Goal: Information Seeking & Learning: Learn about a topic

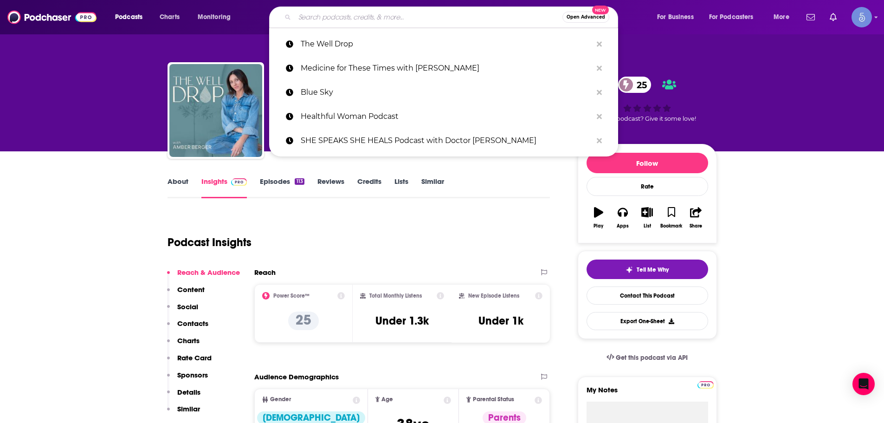
click at [375, 13] on input "Search podcasts, credits, & more..." at bounding box center [429, 17] width 268 height 15
paste input "[PERSON_NAME] & [PERSON_NAME]"
type input "[PERSON_NAME] & [PERSON_NAME]"
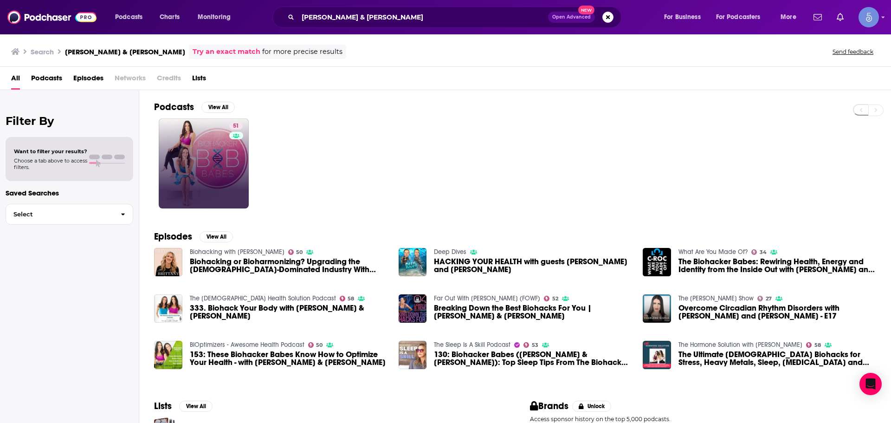
click at [207, 160] on link "51" at bounding box center [204, 163] width 90 height 90
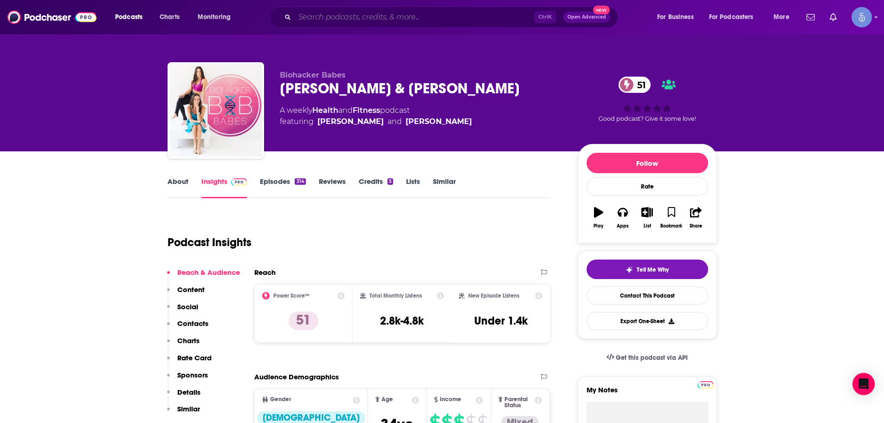
click at [364, 11] on input "Search podcasts, credits, & more..." at bounding box center [414, 17] width 239 height 15
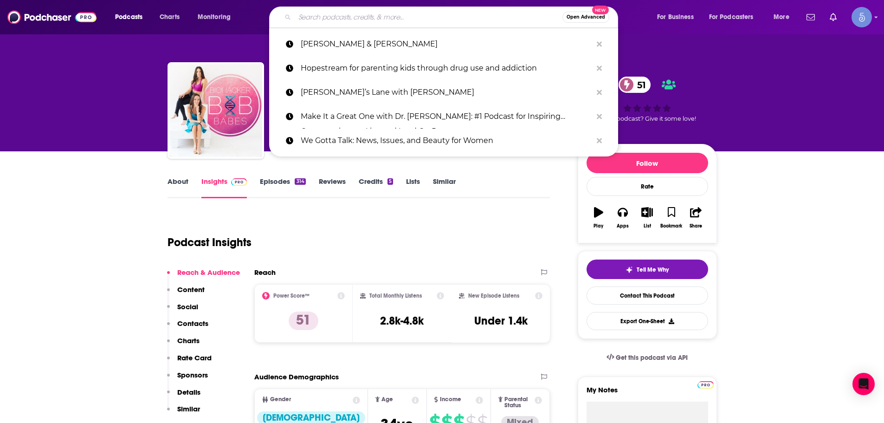
paste input "SHE Talks Health | Thyroid Health Tips, Functional Medicine, Hashimoto's, [MEDI…"
type input "SHE Talks Health | Thyroid Health Tips, Functional Medicine, Hashimoto's, [MEDI…"
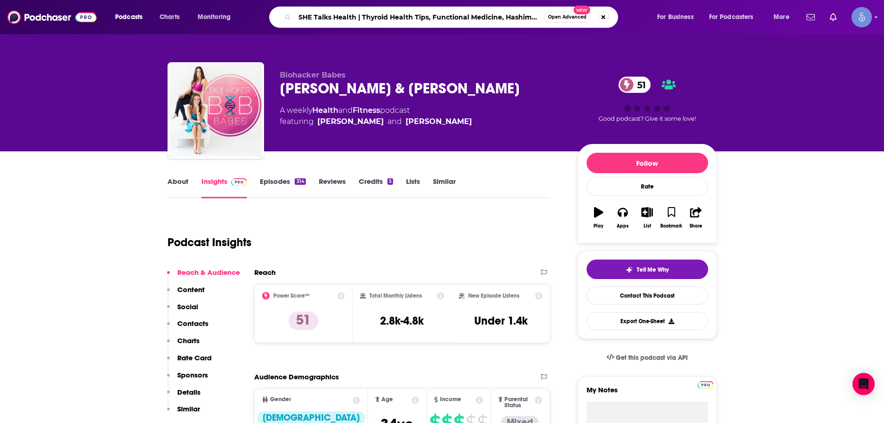
scroll to position [0, 190]
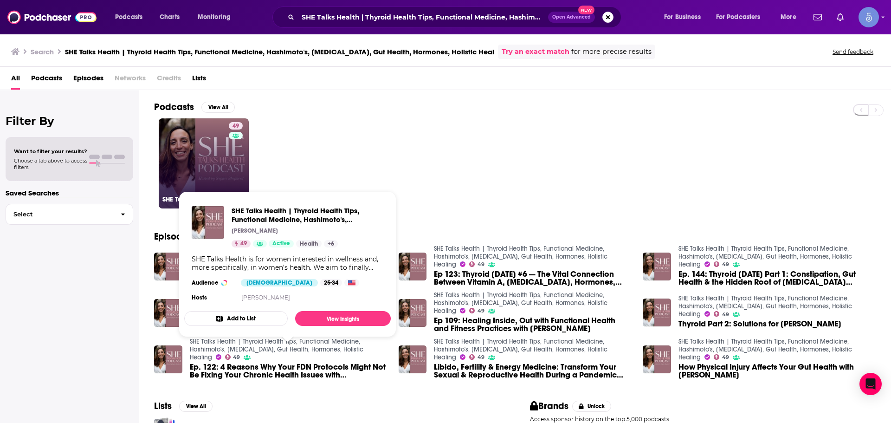
click at [178, 144] on link "49 SHE Talks Health | Thyroid Health Tips, Functional Medicine, Hashimoto's, [M…" at bounding box center [204, 163] width 90 height 90
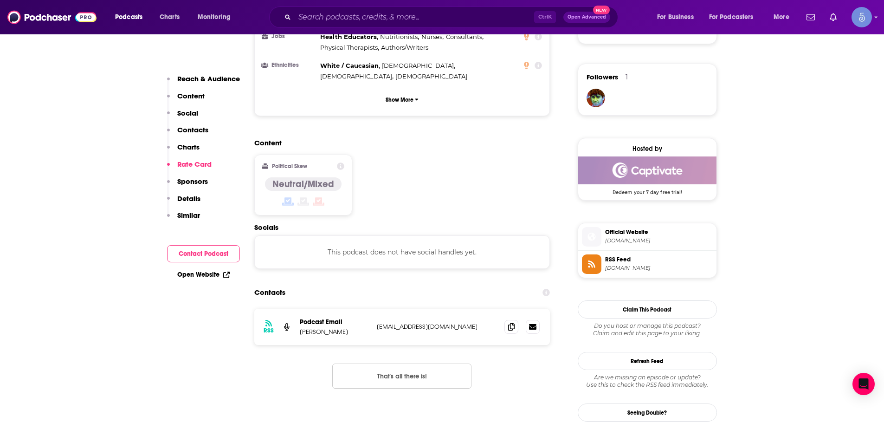
scroll to position [510, 0]
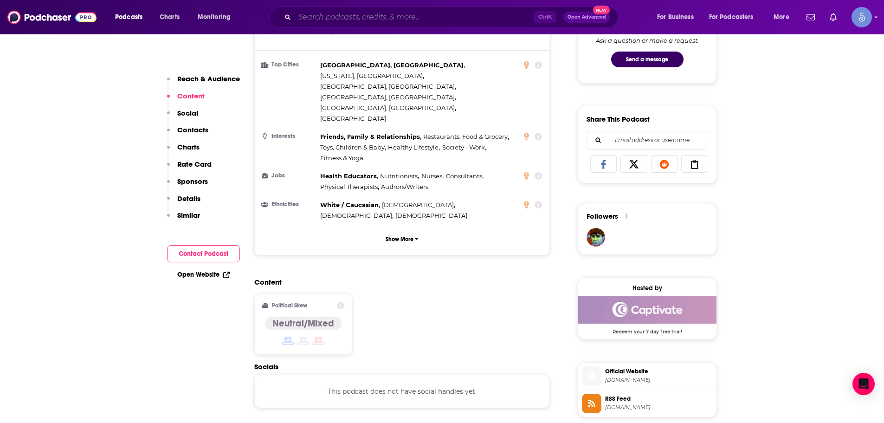
click at [353, 21] on input "Search podcasts, credits, & more..." at bounding box center [414, 17] width 239 height 15
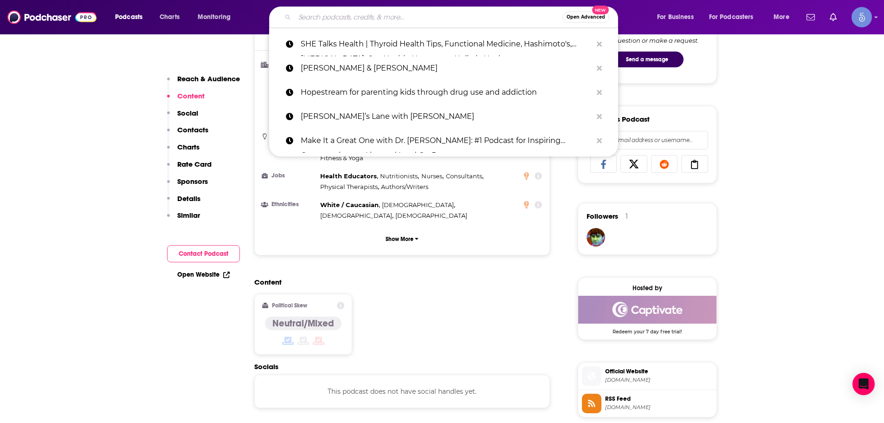
paste input "The Egg Whisperer Show"
type input "The Egg Whisperer Show"
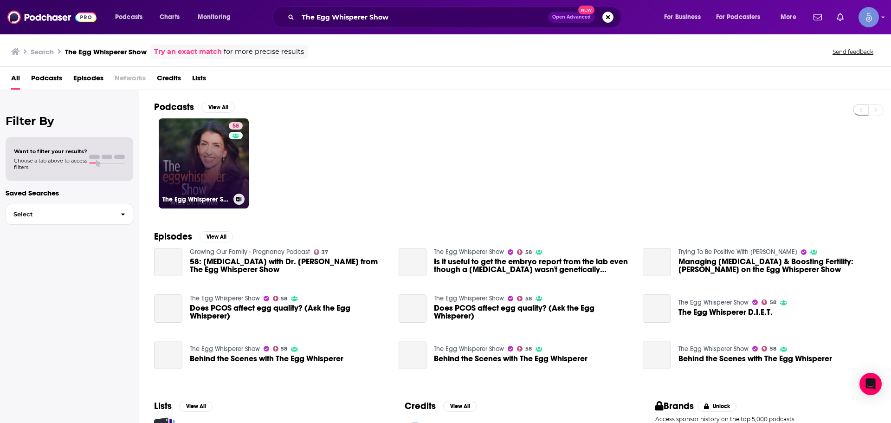
click at [205, 170] on link "58 The Egg Whisperer Show" at bounding box center [204, 163] width 90 height 90
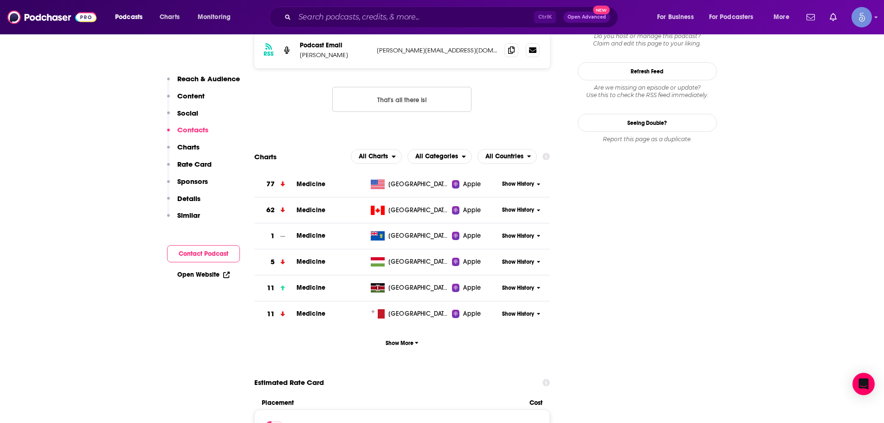
scroll to position [742, 0]
